Goal: Find specific page/section

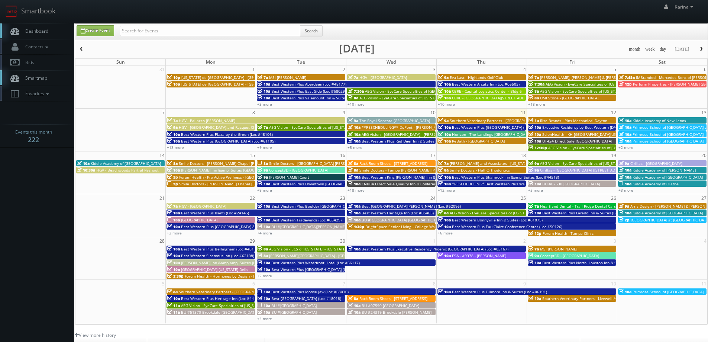
click at [379, 229] on span "BrightSpace Senior Living - College Walk" at bounding box center [401, 226] width 72 height 5
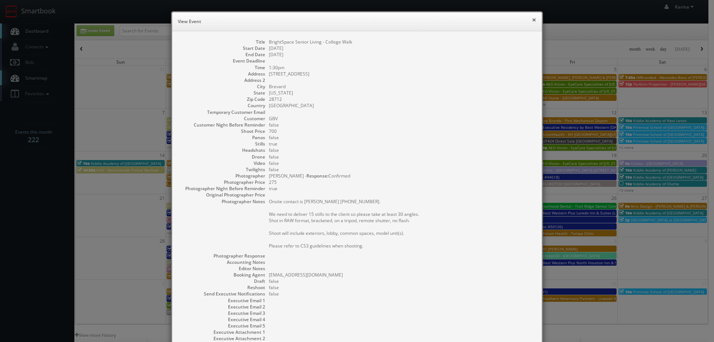
click at [531, 20] on button "×" at bounding box center [533, 19] width 4 height 5
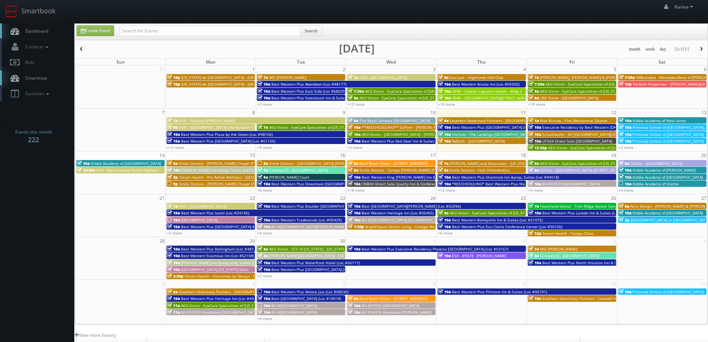
click at [406, 221] on span "BU #[GEOGRAPHIC_DATA] [GEOGRAPHIC_DATA]" at bounding box center [403, 219] width 83 height 5
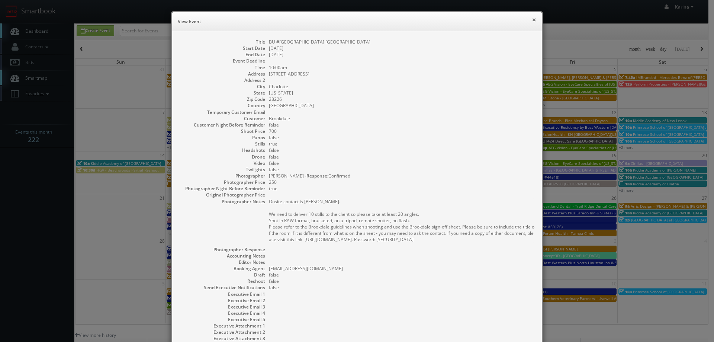
click at [531, 19] on button "×" at bounding box center [533, 19] width 4 height 5
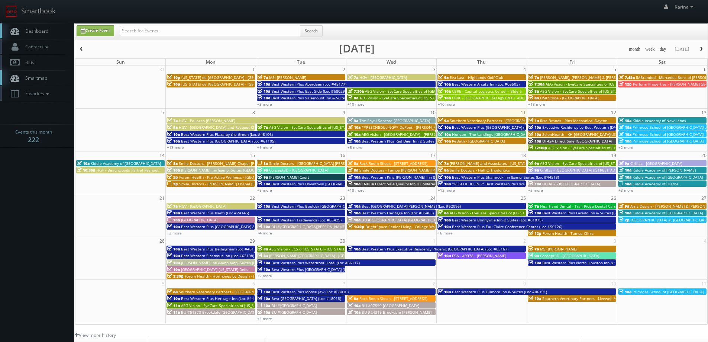
click at [395, 212] on span "Best Western Heritage Inn (Loc #05465)" at bounding box center [398, 212] width 72 height 5
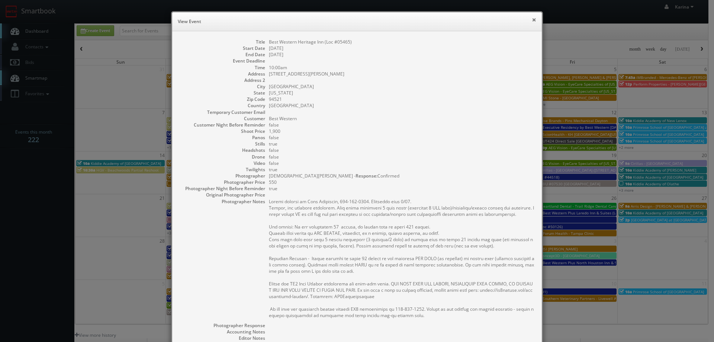
click at [532, 21] on button "×" at bounding box center [533, 19] width 4 height 5
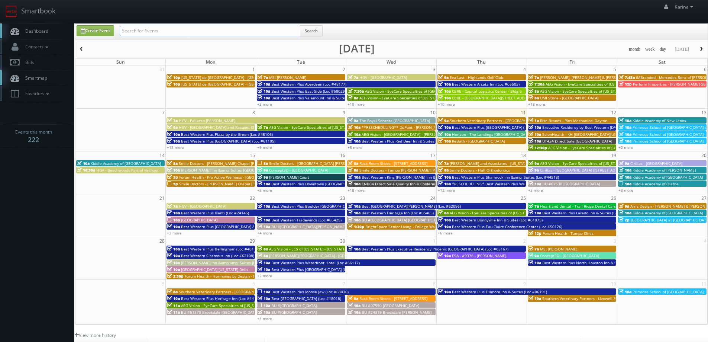
click at [169, 28] on input "text" at bounding box center [210, 31] width 181 height 10
type input "[PERSON_NAME]"
